Goal: Download file/media

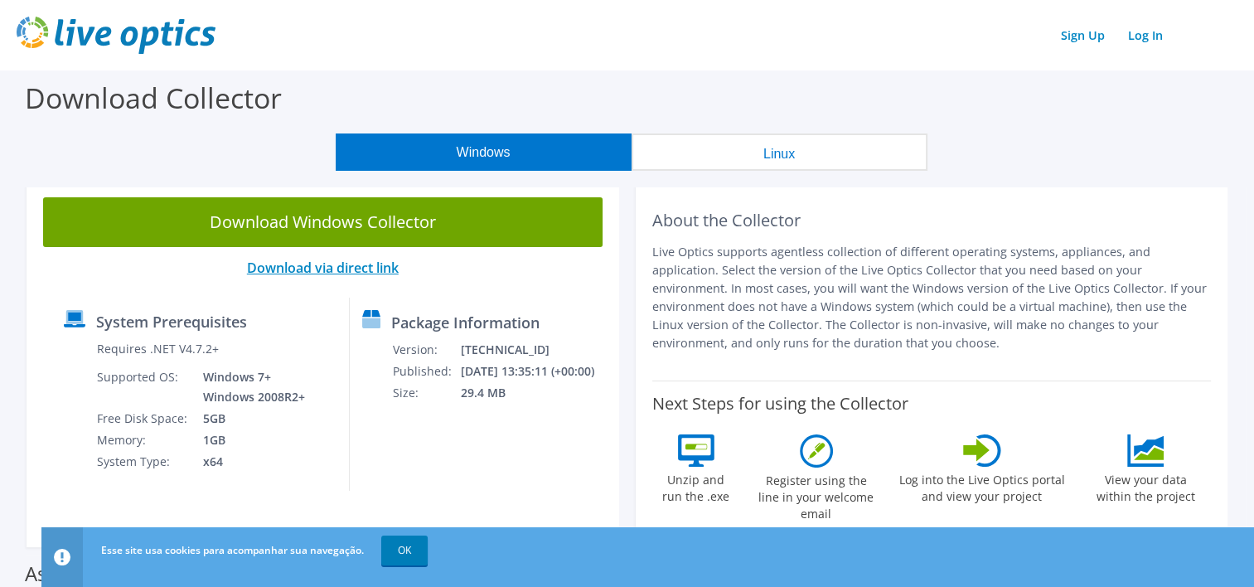
click at [351, 265] on link "Download via direct link" at bounding box center [323, 268] width 152 height 18
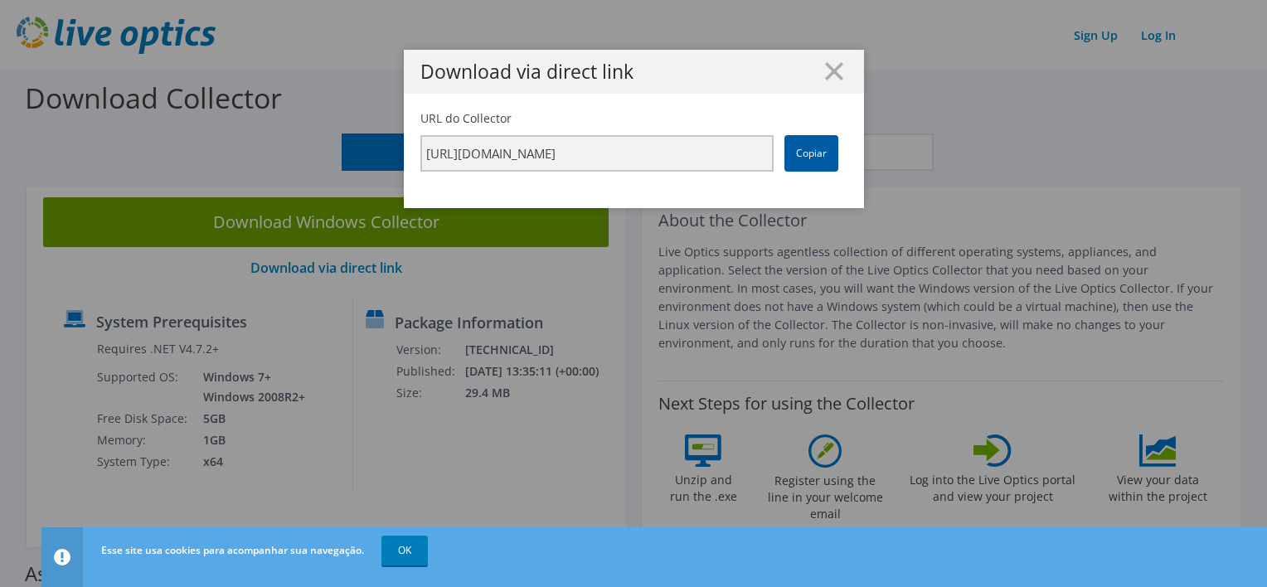
click at [811, 151] on link "Copiar" at bounding box center [811, 153] width 54 height 36
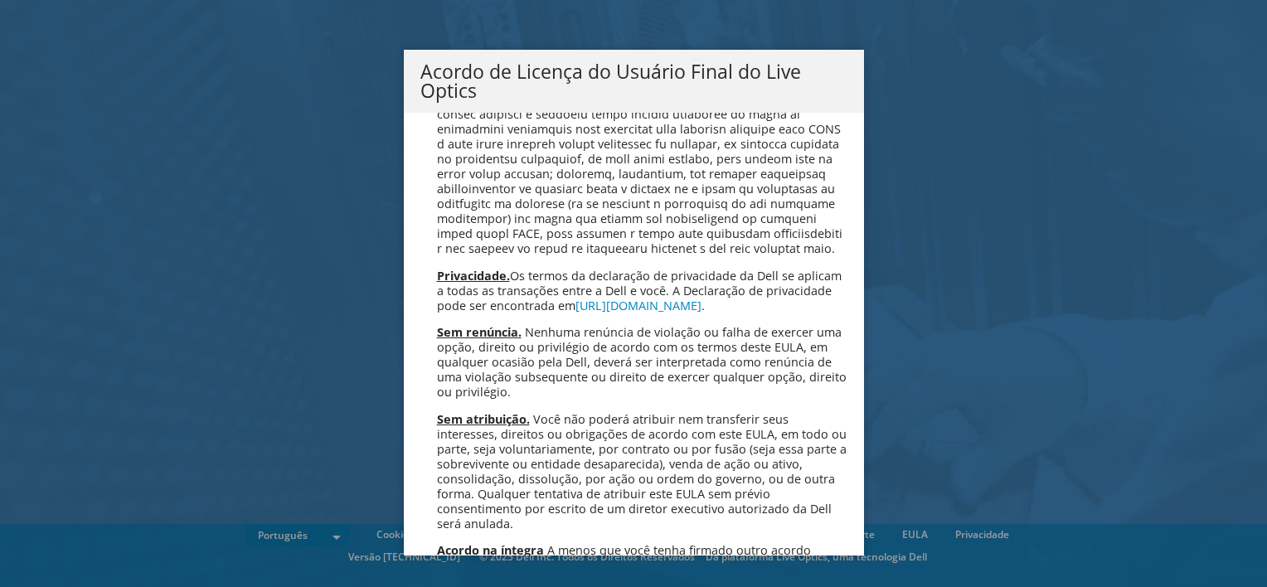
scroll to position [6627, 0]
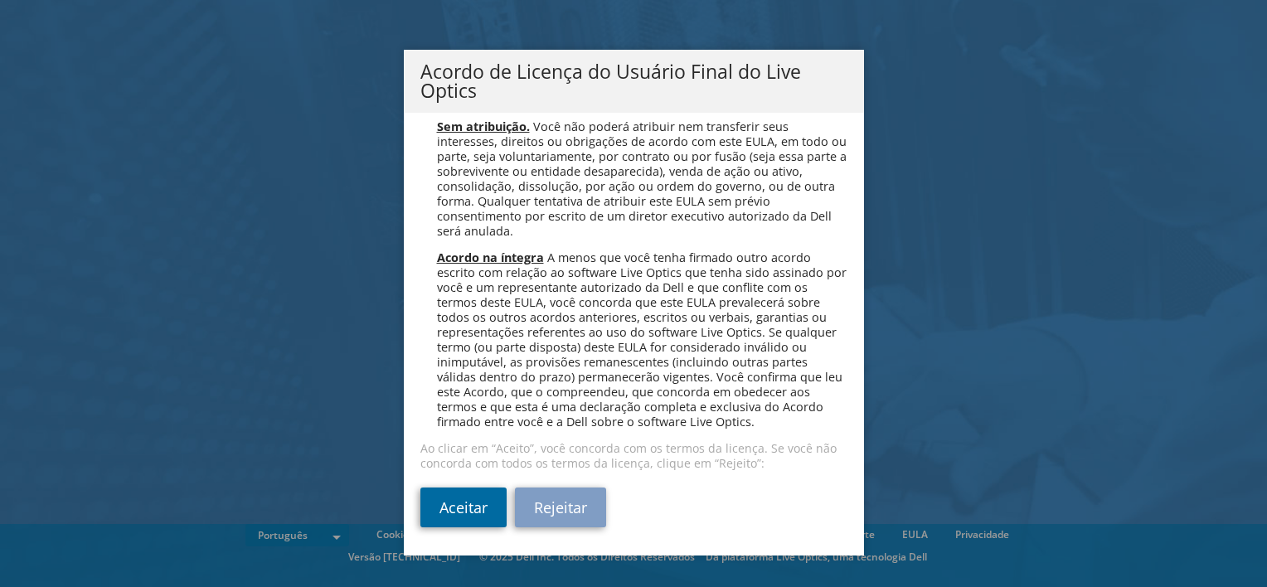
click at [453, 514] on link "Aceitar" at bounding box center [463, 507] width 86 height 40
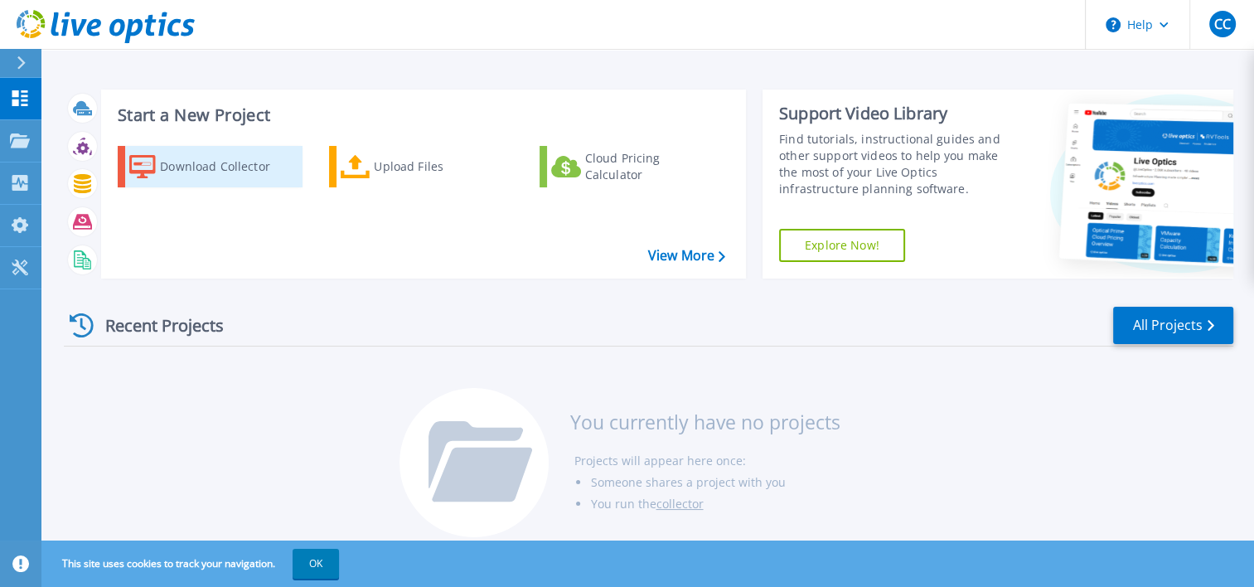
click at [219, 166] on div "Download Collector" at bounding box center [226, 166] width 133 height 33
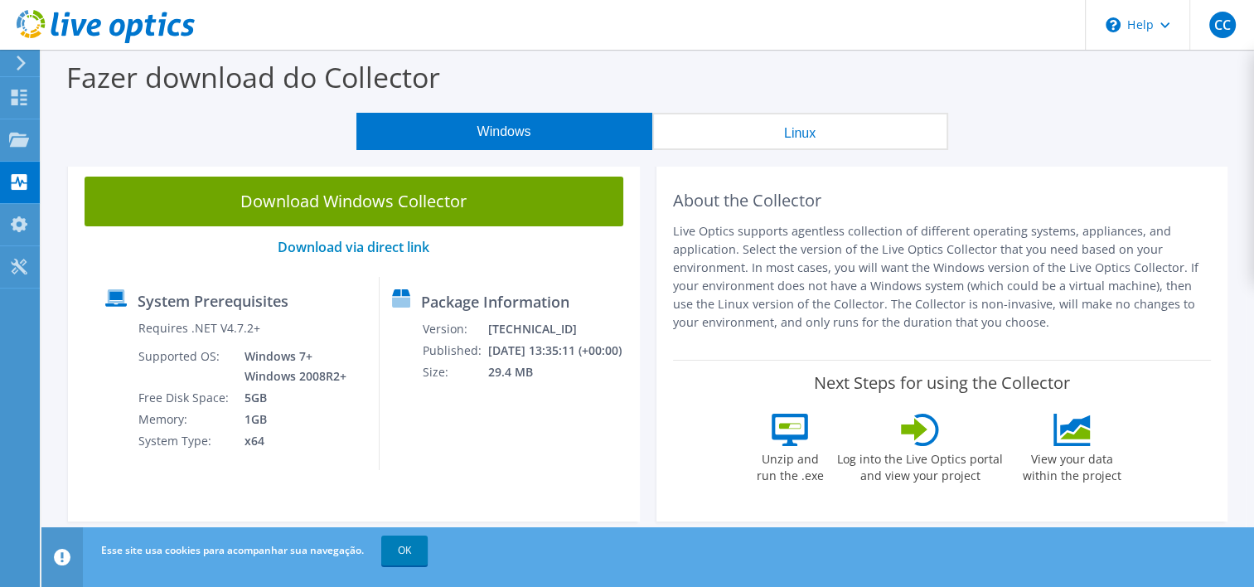
click at [206, 77] on label "Fazer download do Collector" at bounding box center [253, 77] width 374 height 38
click at [400, 65] on label "Fazer download do Collector" at bounding box center [253, 77] width 374 height 38
click at [217, 128] on div "Windows Linux" at bounding box center [652, 131] width 1188 height 37
